Goal: Find specific page/section: Find specific page/section

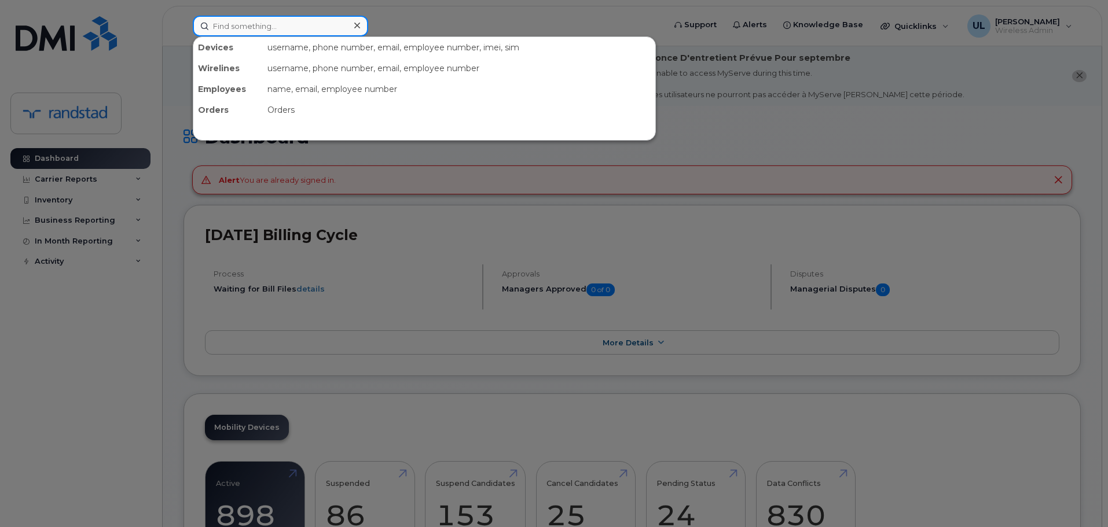
click at [287, 31] on input at bounding box center [280, 26] width 175 height 21
paste input "[PERSON_NAME]"
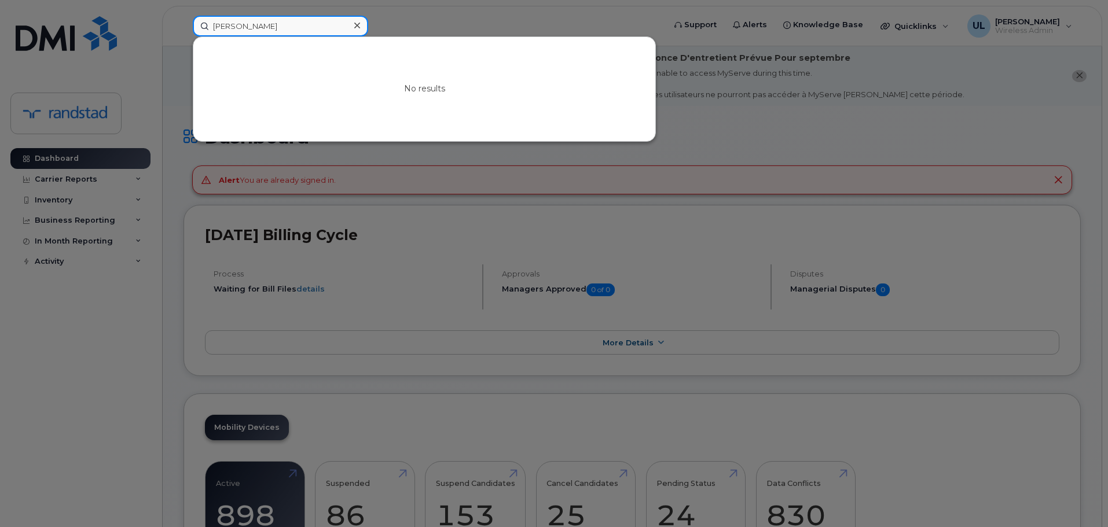
click at [207, 21] on input "[PERSON_NAME]" at bounding box center [280, 26] width 175 height 21
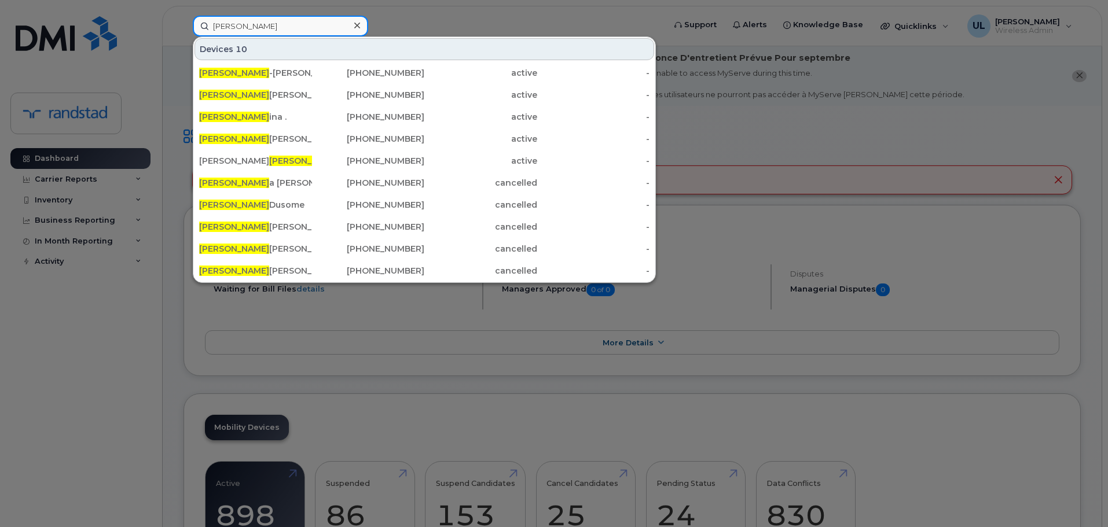
click at [252, 34] on input "[PERSON_NAME]" at bounding box center [280, 26] width 175 height 21
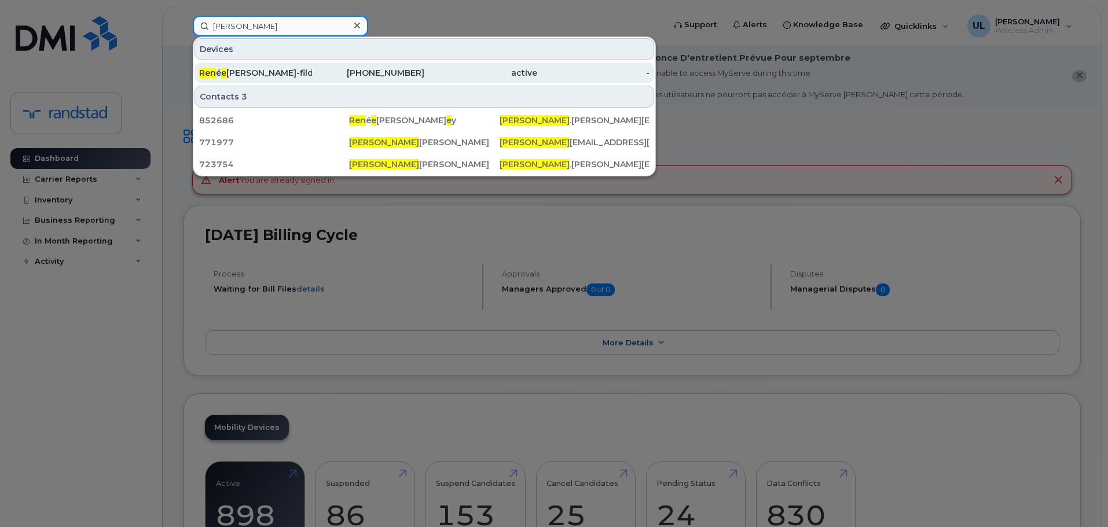
type input "[PERSON_NAME]"
click at [260, 77] on div "Ren é e Paul-fild e y" at bounding box center [255, 73] width 113 height 12
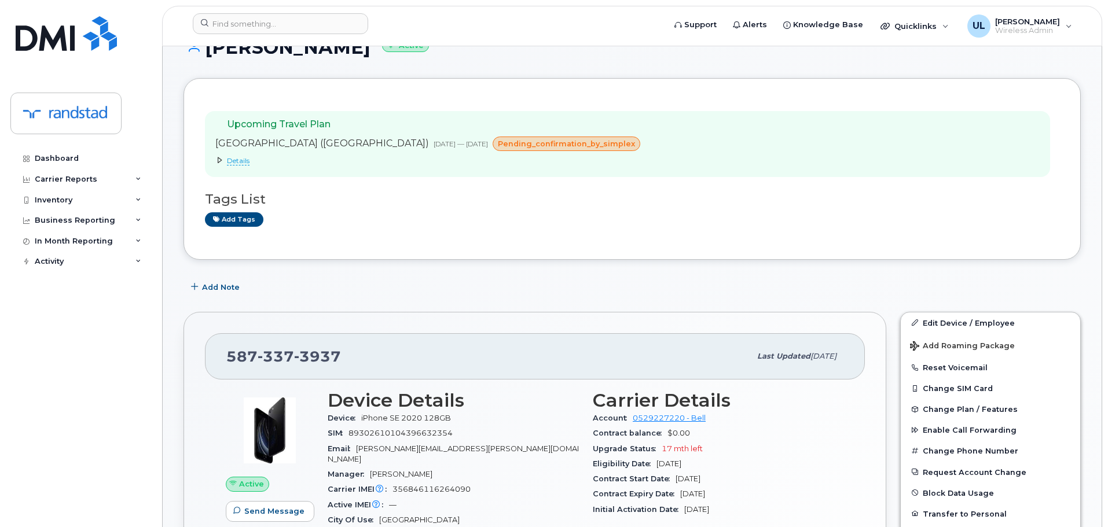
scroll to position [116, 0]
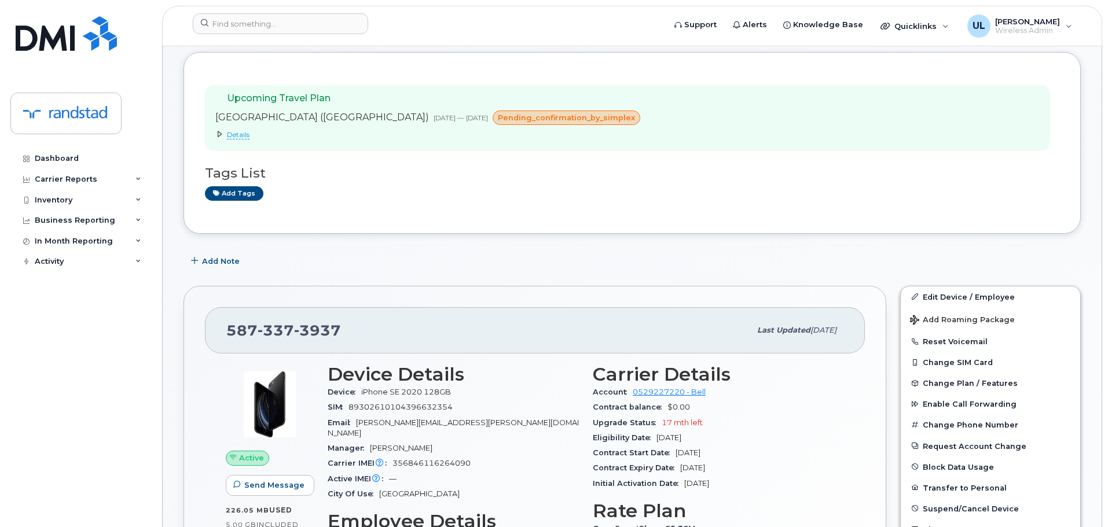
click at [263, 131] on summary "Details" at bounding box center [430, 135] width 430 height 10
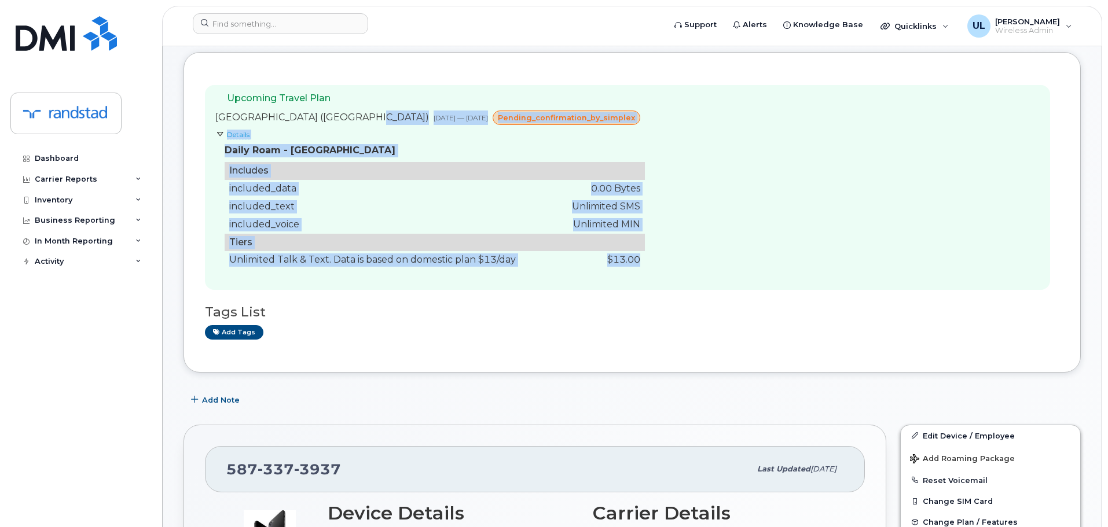
drag, startPoint x: 357, startPoint y: 118, endPoint x: 614, endPoint y: 260, distance: 294.4
click at [614, 260] on div "[GEOGRAPHIC_DATA] ([GEOGRAPHIC_DATA]) [DATE] — [DATE] pending_confirmation_by_s…" at bounding box center [430, 190] width 430 height 159
click at [614, 260] on td "$13.00" at bounding box center [601, 260] width 87 height 18
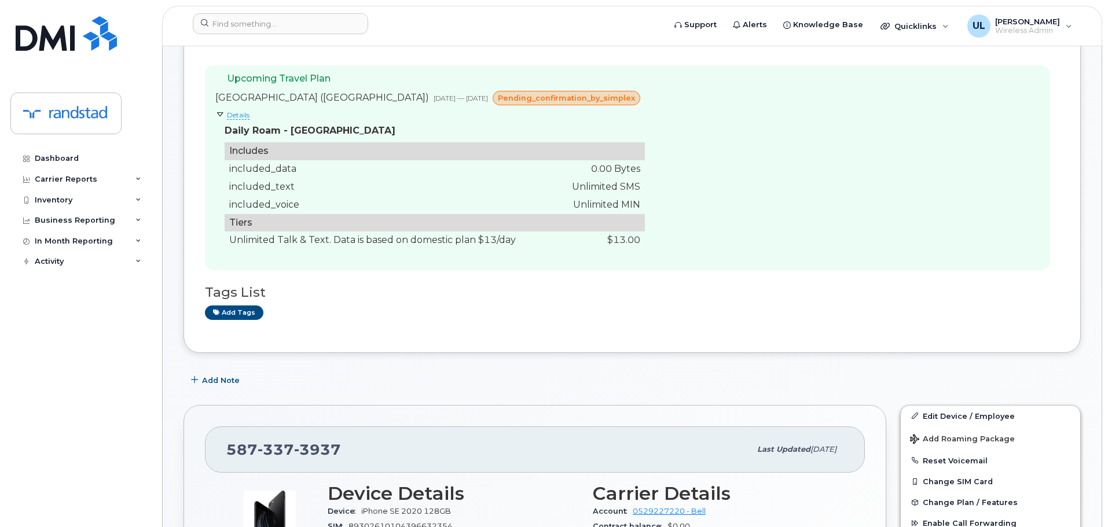
scroll to position [0, 0]
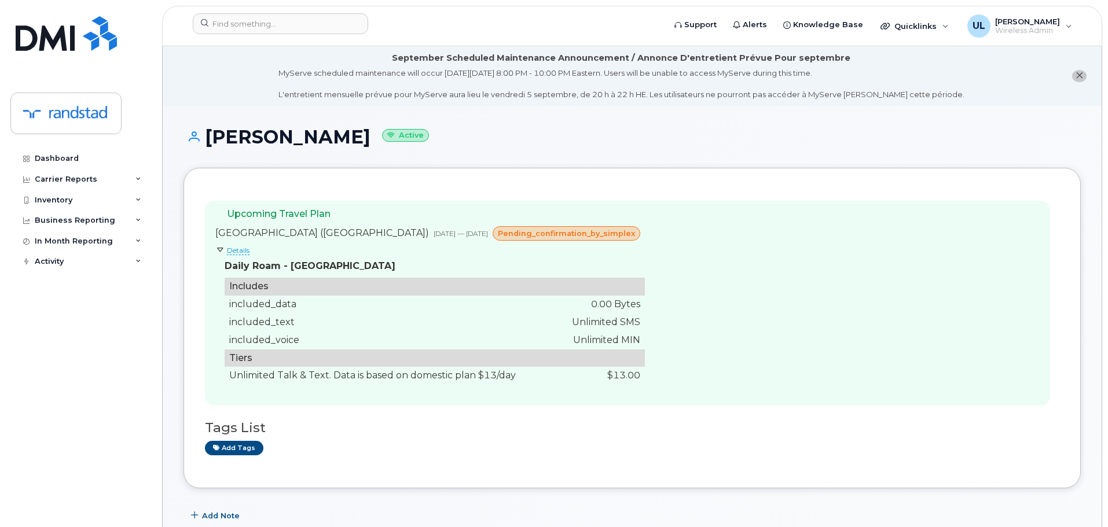
click at [243, 145] on h1 "[PERSON_NAME] Active" at bounding box center [632, 137] width 897 height 20
copy h1 "[PERSON_NAME]"
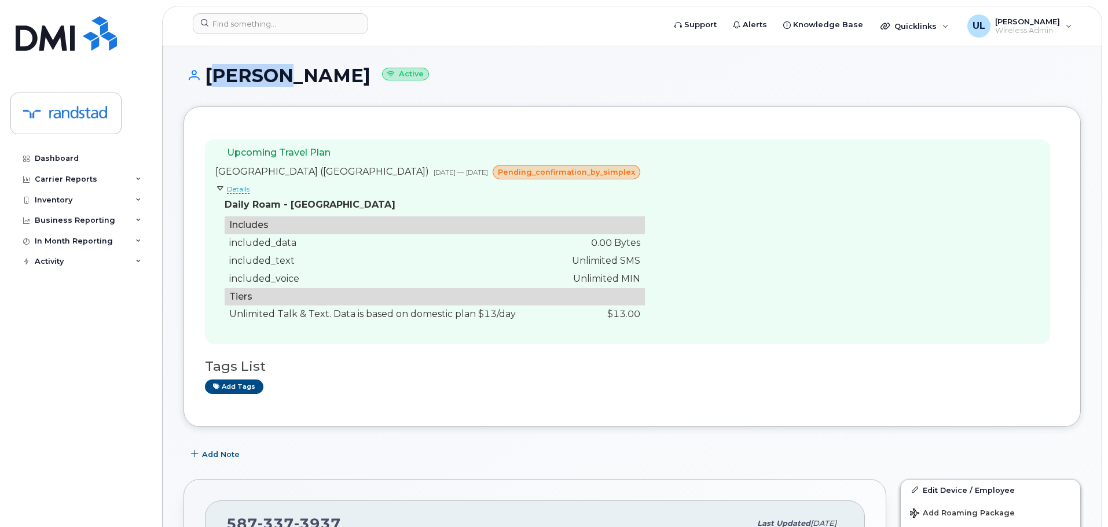
scroll to position [58, 0]
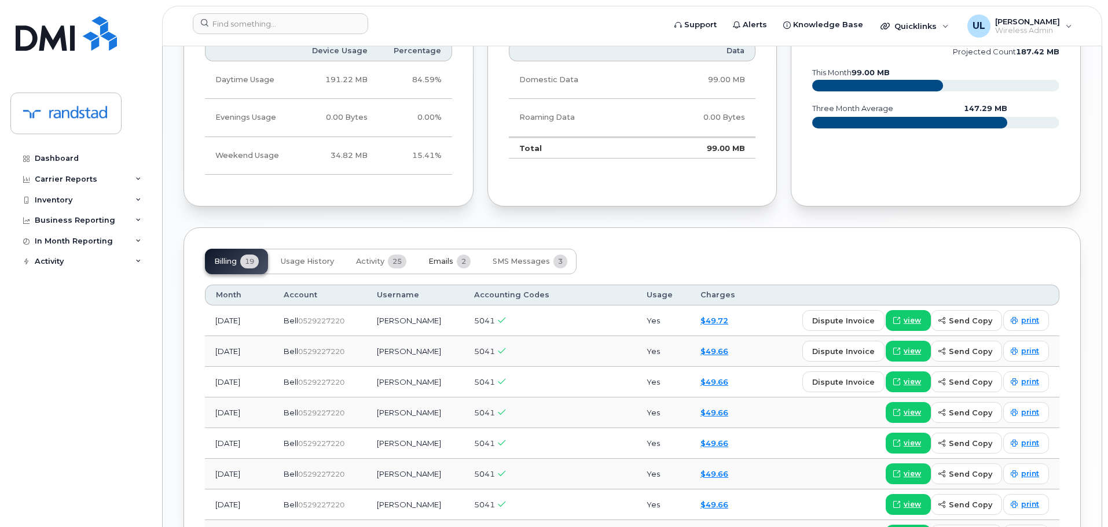
click at [460, 255] on span "2" at bounding box center [464, 262] width 14 height 14
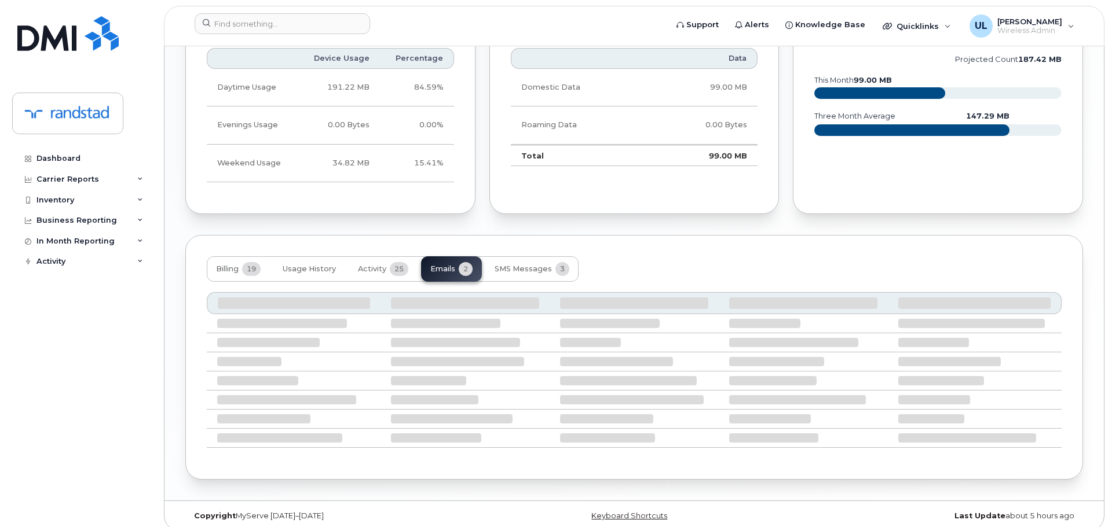
scroll to position [883, 0]
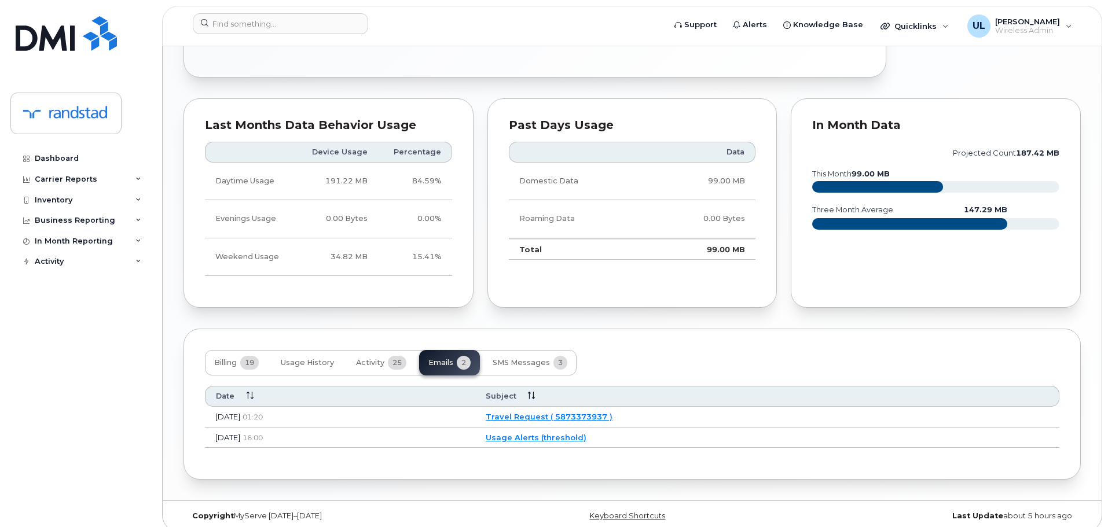
click at [567, 412] on link "Travel Request ( 5873373937 )" at bounding box center [549, 416] width 127 height 9
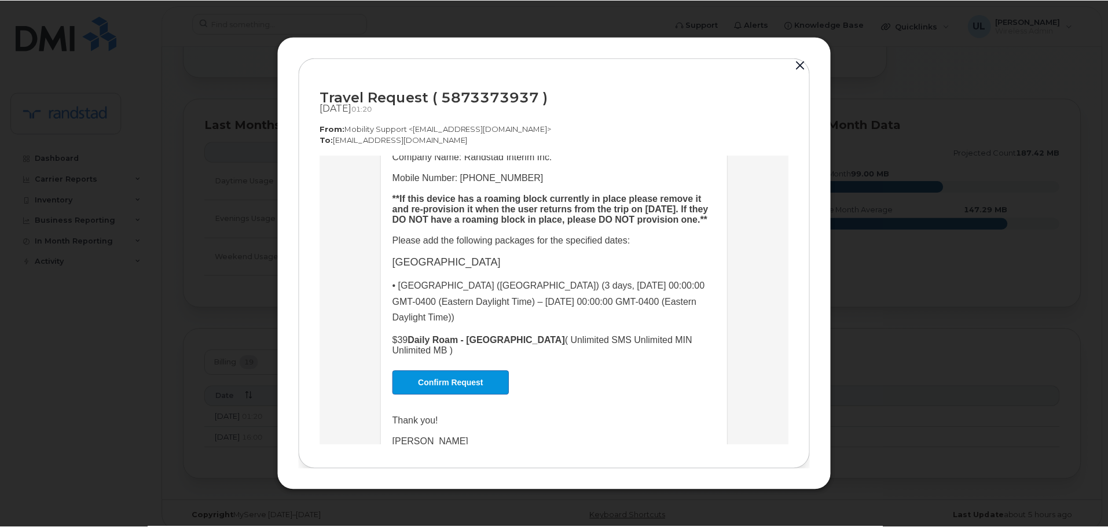
scroll to position [201, 0]
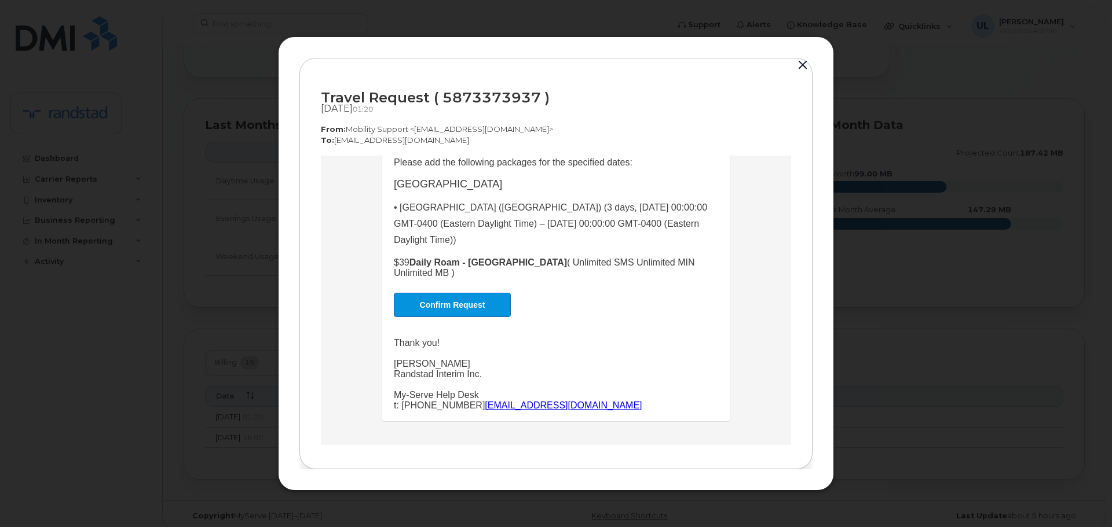
click at [809, 66] on button "button" at bounding box center [802, 65] width 17 height 16
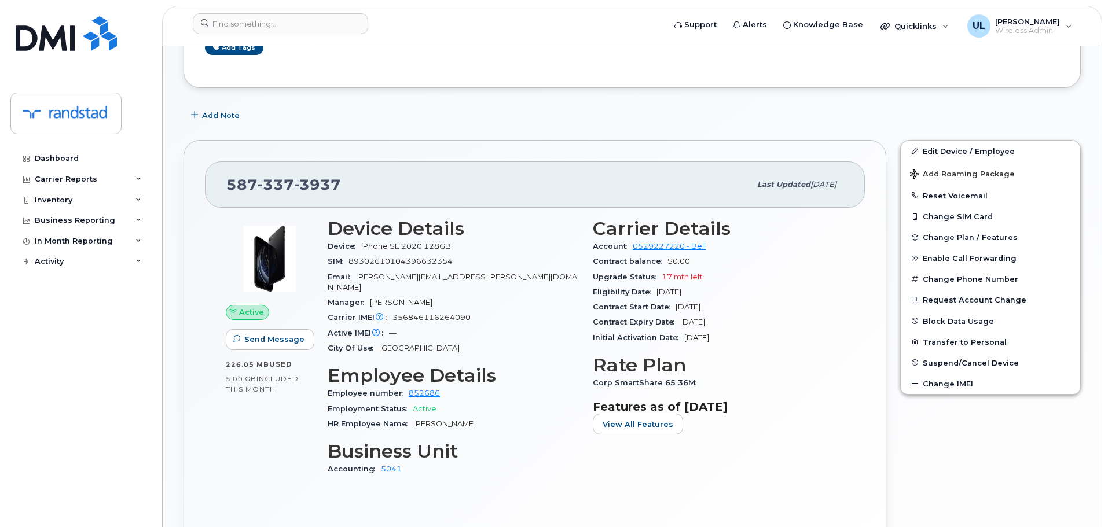
scroll to position [405, 0]
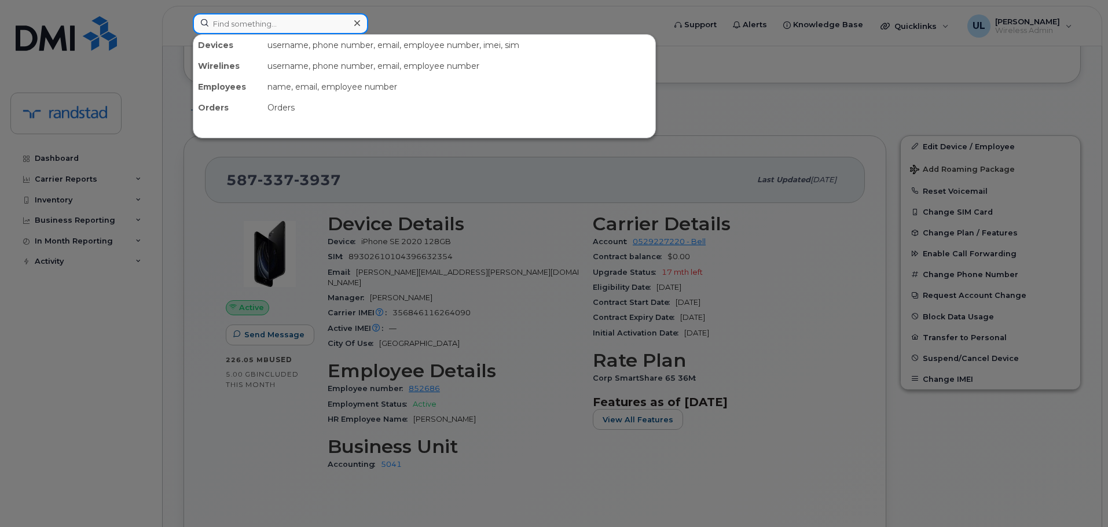
click at [280, 24] on input at bounding box center [280, 23] width 175 height 21
paste input "[PHONE_NUMBER]"
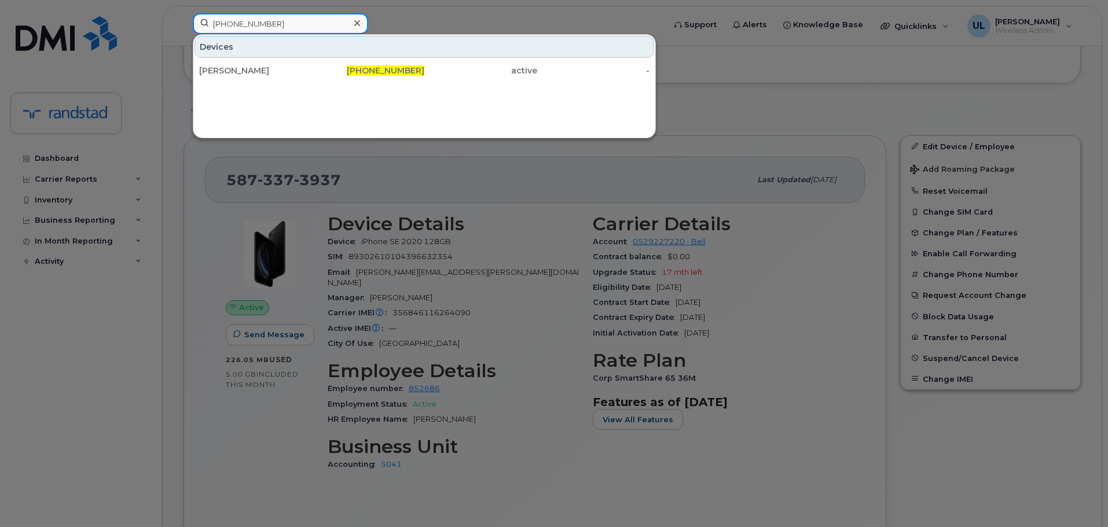
type input "[PHONE_NUMBER]"
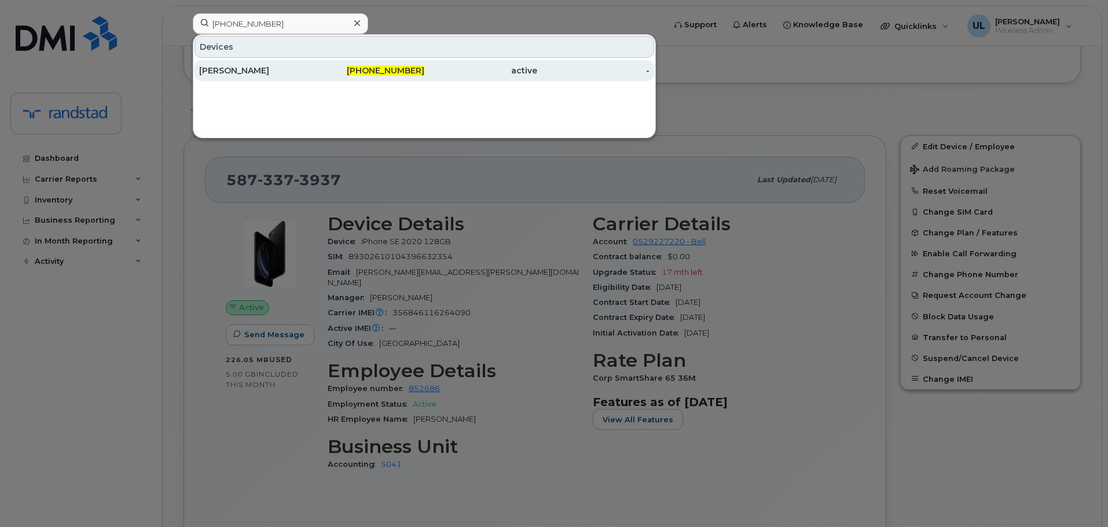
click at [284, 70] on div "[PERSON_NAME]" at bounding box center [255, 71] width 113 height 12
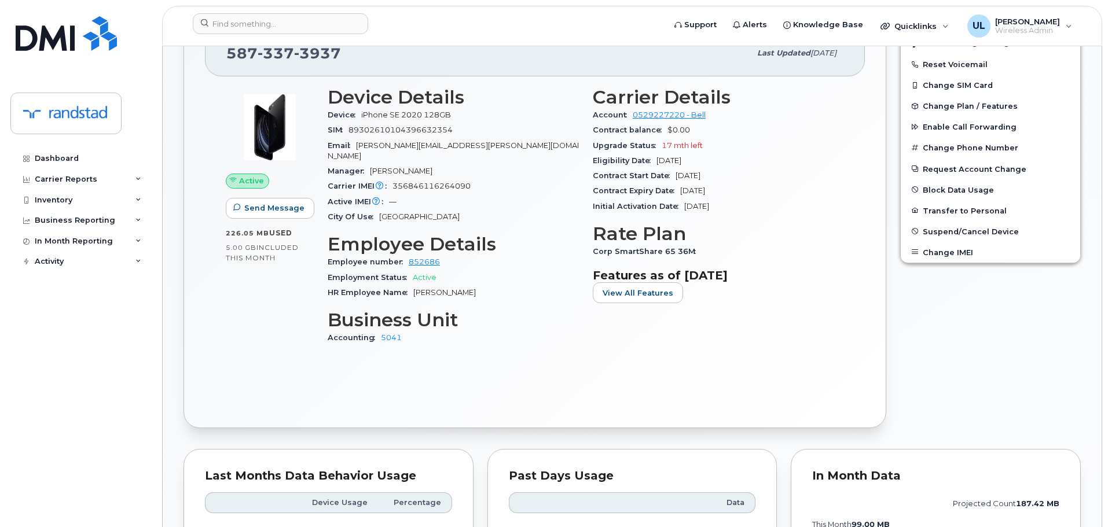
scroll to position [405, 0]
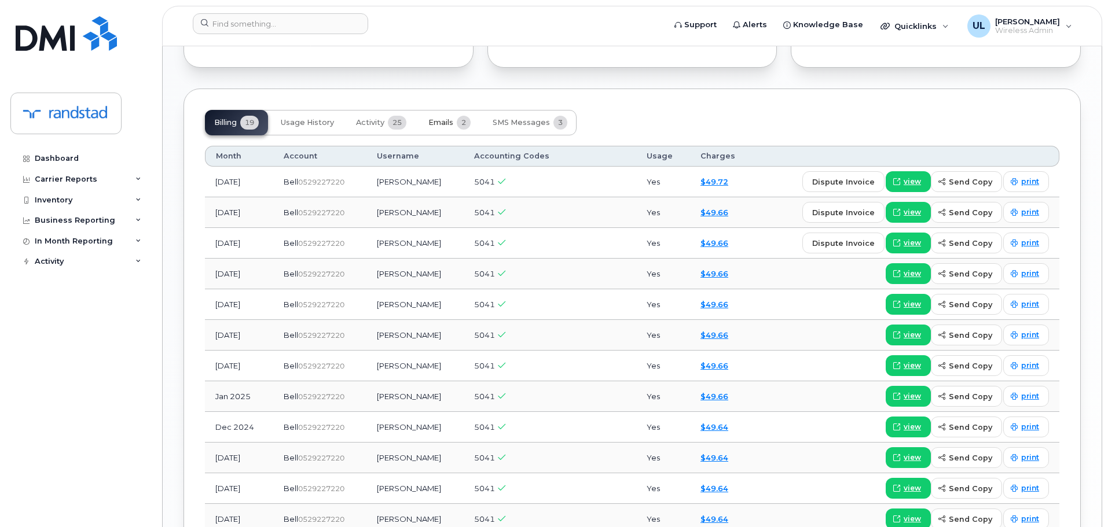
click at [460, 119] on button "Emails 2" at bounding box center [449, 122] width 61 height 25
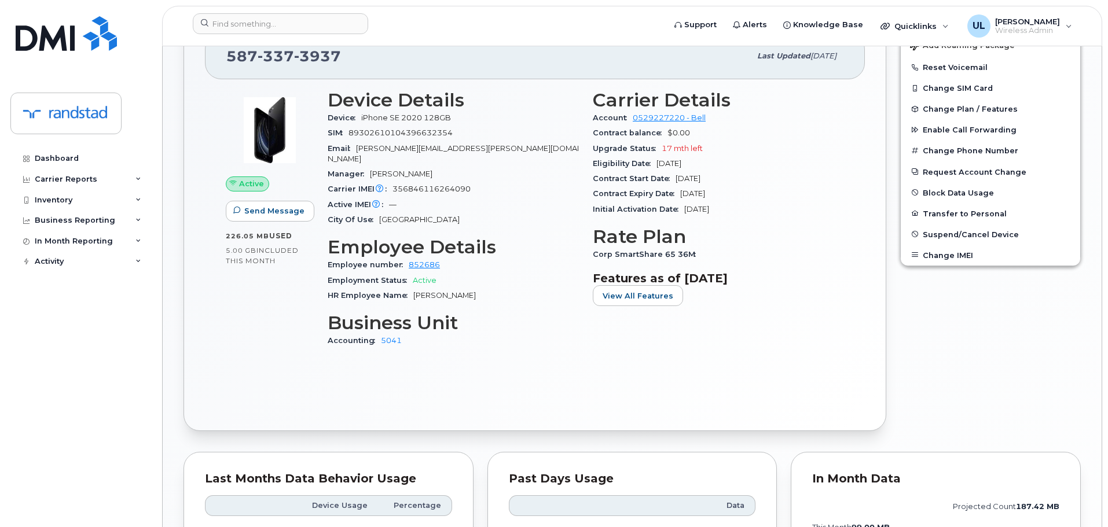
scroll to position [744, 0]
